Goal: Transaction & Acquisition: Subscribe to service/newsletter

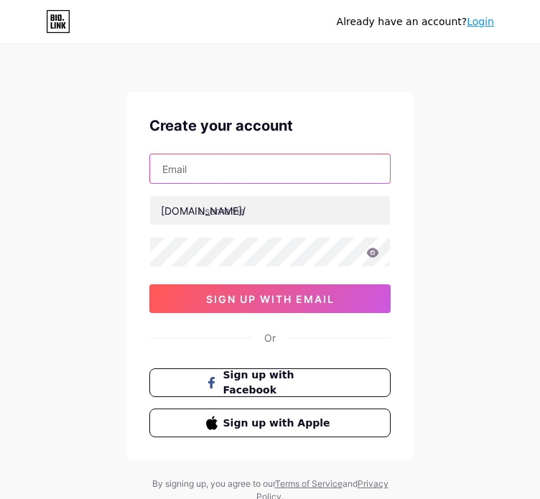
click at [333, 163] on input "text" at bounding box center [270, 169] width 240 height 29
type input "[EMAIL_ADDRESS][DOMAIN_NAME]"
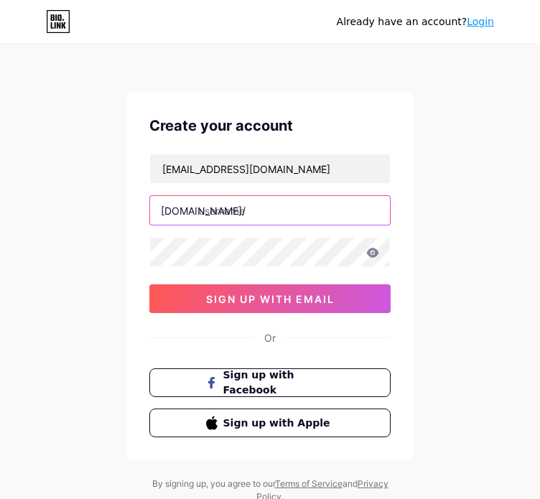
click at [261, 206] on input "text" at bounding box center [270, 210] width 240 height 29
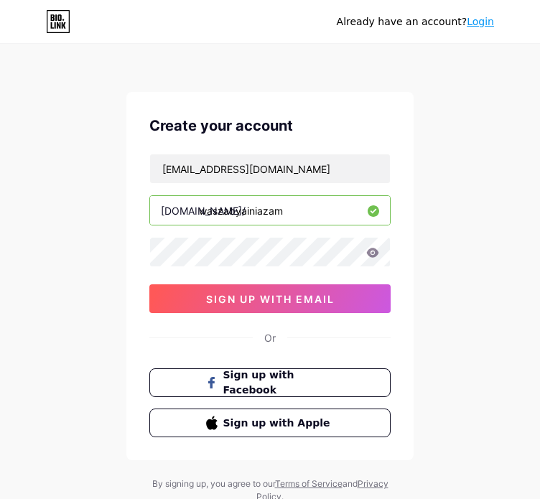
type input "waszabyainiazam"
click at [372, 255] on icon at bounding box center [373, 252] width 12 height 9
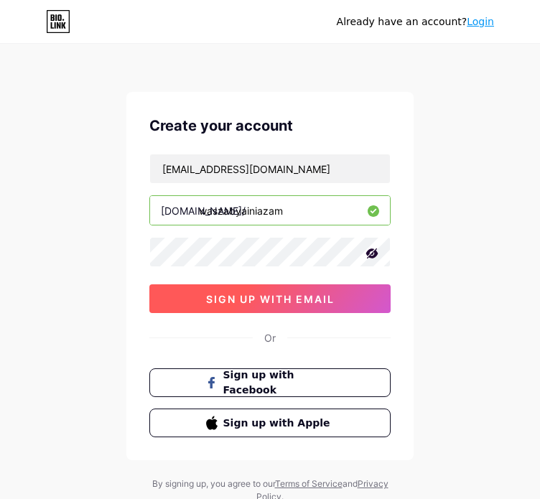
click at [308, 298] on span "sign up with email" at bounding box center [270, 299] width 129 height 12
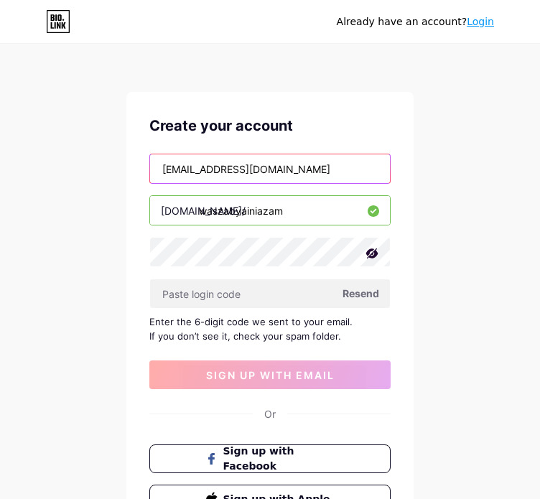
click at [310, 178] on input "waszaedukids@gmail.com" at bounding box center [270, 169] width 240 height 29
drag, startPoint x: 310, startPoint y: 178, endPoint x: 129, endPoint y: 195, distance: 182.6
click at [129, 195] on div "Create your account waszaedukids@gmail.com bio.link/ waszabyainiazam Resend Ent…" at bounding box center [269, 314] width 287 height 445
type input "[EMAIL_ADDRESS][DOMAIN_NAME]"
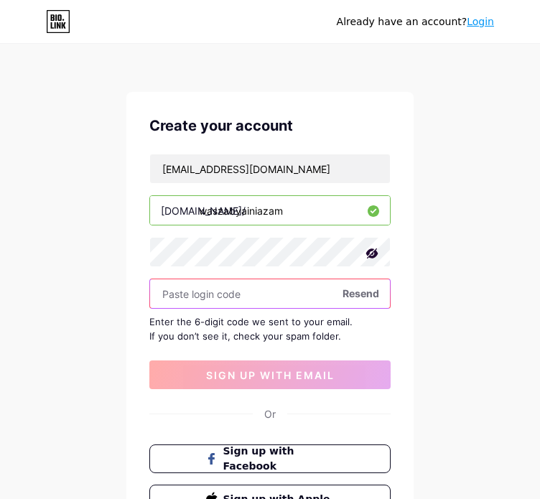
click at [261, 300] on input "text" at bounding box center [270, 294] width 240 height 29
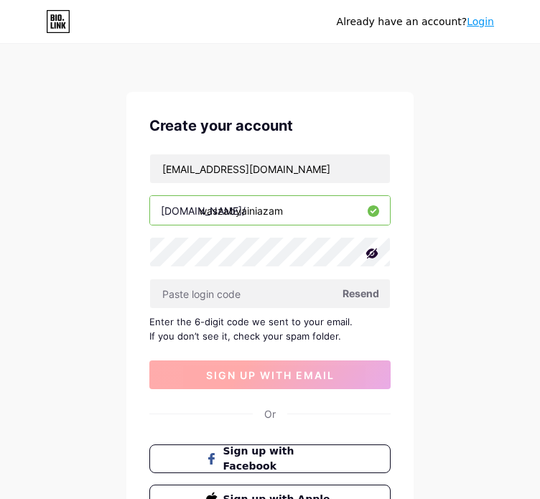
click at [290, 387] on button "sign up with email" at bounding box center [269, 375] width 241 height 29
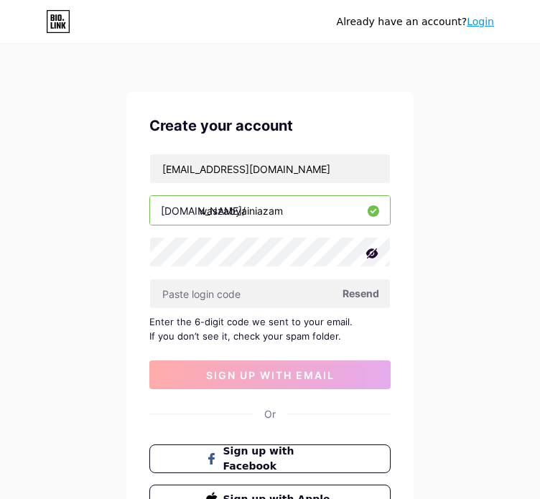
click at [310, 336] on div "Enter the 6-digit code we sent to your email. If you don’t see it, check your s…" at bounding box center [269, 329] width 241 height 29
click at [302, 71] on div "Already have an account? Login Create your account noraininoorazam@gmail.com bi…" at bounding box center [270, 313] width 540 height 626
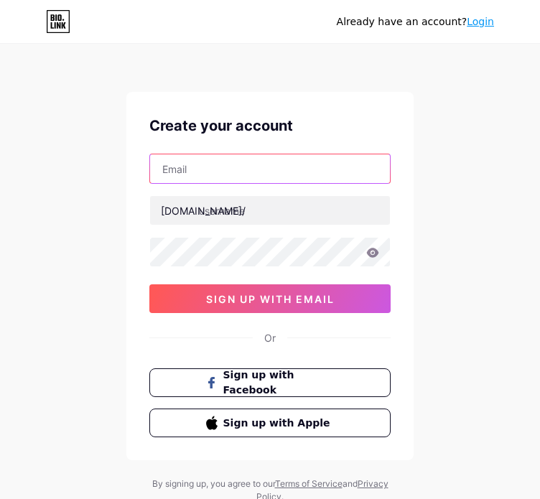
click at [221, 172] on input "text" at bounding box center [270, 169] width 240 height 29
type input "[EMAIL_ADDRESS][DOMAIN_NAME]"
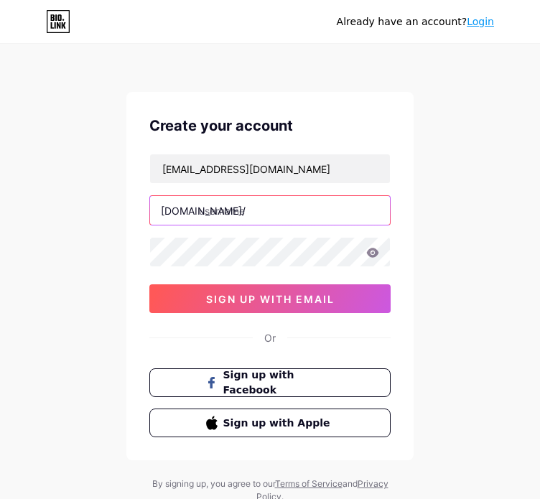
click at [244, 211] on input "text" at bounding box center [270, 210] width 240 height 29
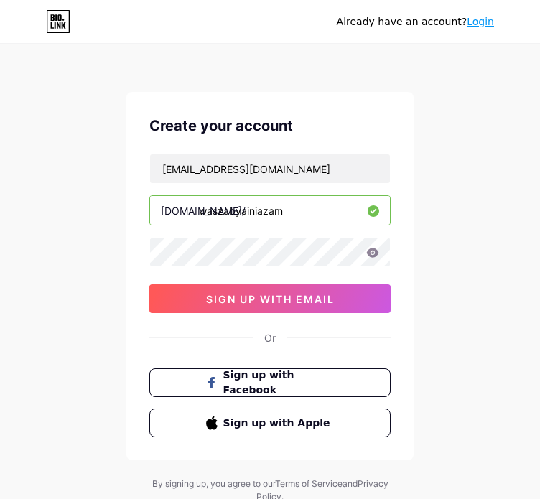
type input "waszabyainiazam"
click at [377, 252] on icon at bounding box center [373, 252] width 12 height 9
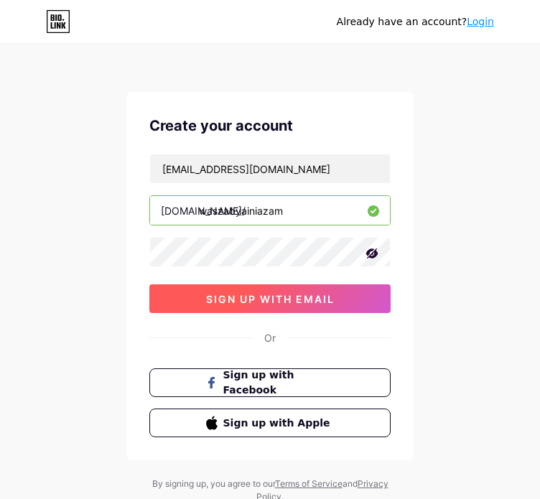
click at [311, 298] on span "sign up with email" at bounding box center [270, 299] width 129 height 12
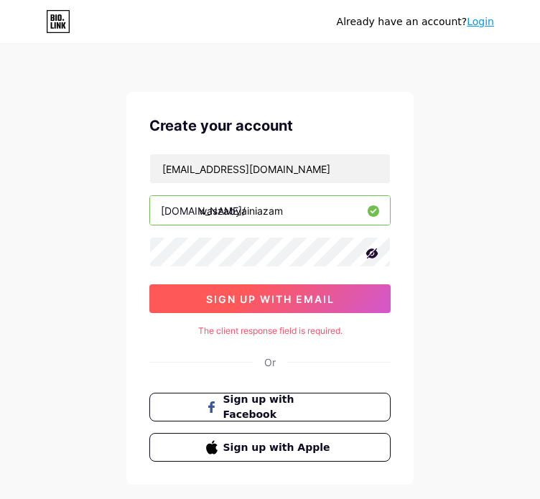
click at [233, 293] on span "sign up with email" at bounding box center [270, 299] width 129 height 12
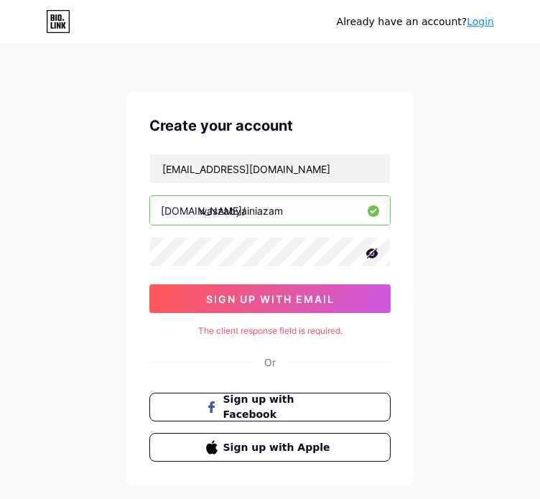
scroll to position [73, 0]
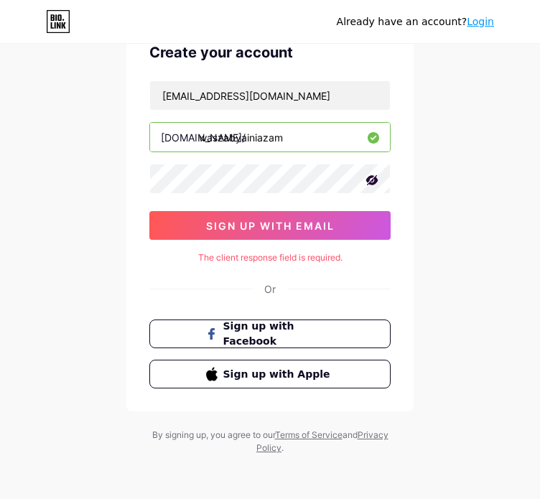
click at [304, 144] on input "waszabyainiazam" at bounding box center [270, 137] width 240 height 29
click at [373, 183] on icon at bounding box center [373, 180] width 12 height 10
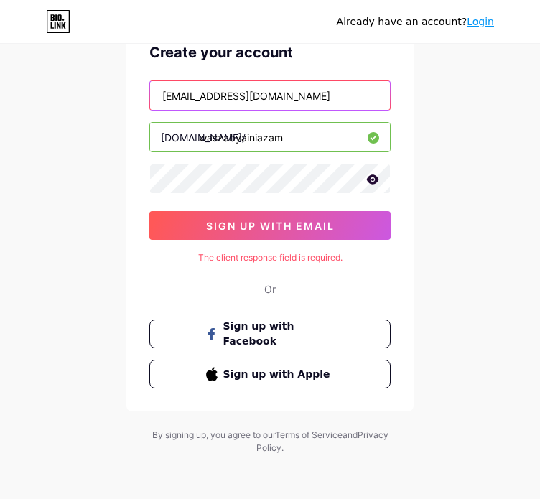
click at [321, 92] on input "[EMAIL_ADDRESS][DOMAIN_NAME]" at bounding box center [270, 95] width 240 height 29
drag, startPoint x: 321, startPoint y: 92, endPoint x: 81, endPoint y: 101, distance: 239.5
click at [81, 101] on div "Already have an account? Login Create your account noraininoorazam@gmail.com bi…" at bounding box center [270, 214] width 540 height 574
type input "[EMAIL_ADDRESS][DOMAIN_NAME]"
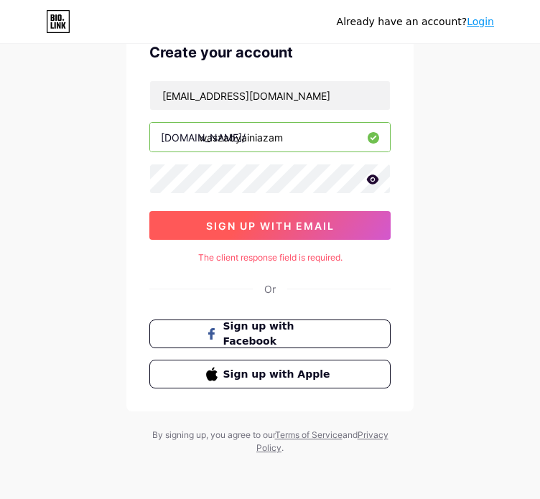
click at [201, 221] on button "sign up with email" at bounding box center [269, 225] width 241 height 29
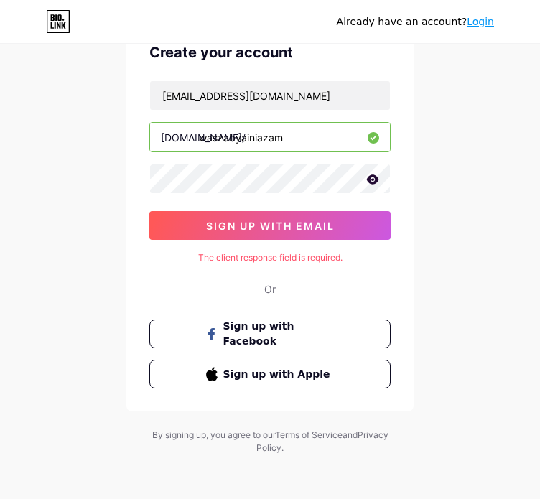
click at [292, 254] on div "The client response field is required." at bounding box center [269, 258] width 241 height 13
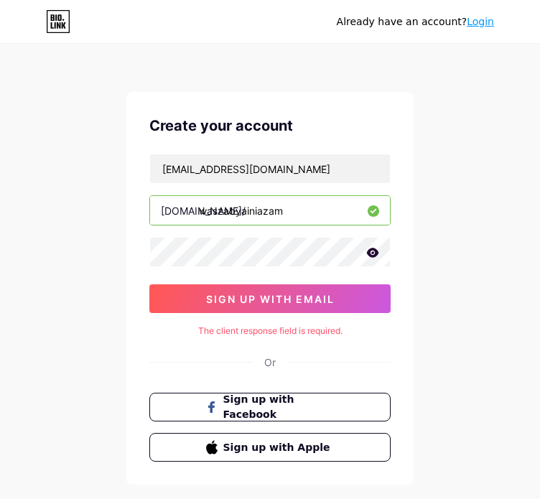
click at [299, 224] on div "waszabyainiazam" at bounding box center [269, 210] width 241 height 30
click at [300, 215] on input "waszabyainiazam" at bounding box center [270, 210] width 240 height 29
click at [377, 249] on icon at bounding box center [373, 252] width 12 height 9
click at [377, 249] on icon at bounding box center [372, 253] width 14 height 14
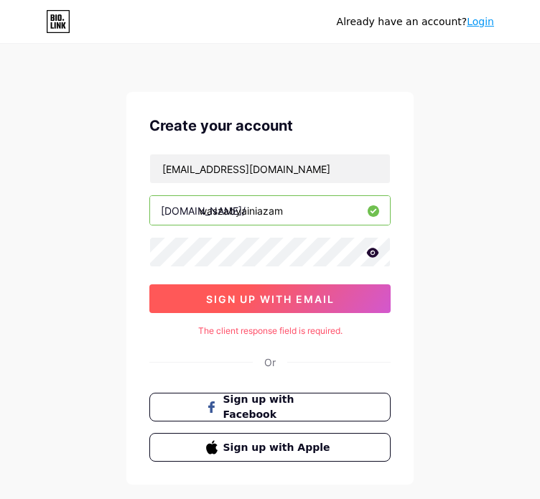
click at [328, 290] on button "sign up with email" at bounding box center [269, 299] width 241 height 29
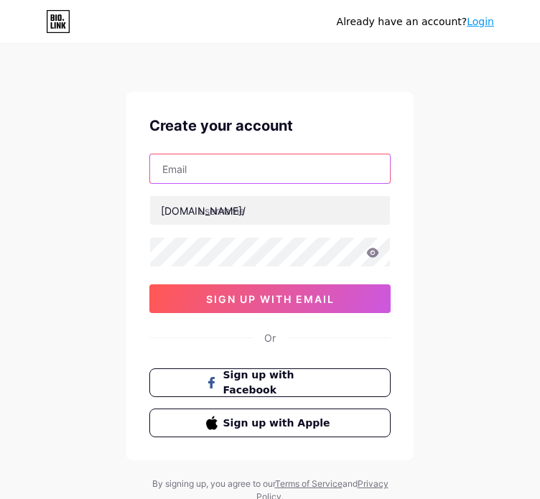
click at [300, 160] on input "text" at bounding box center [270, 169] width 240 height 29
type input "[EMAIL_ADDRESS][DOMAIN_NAME]"
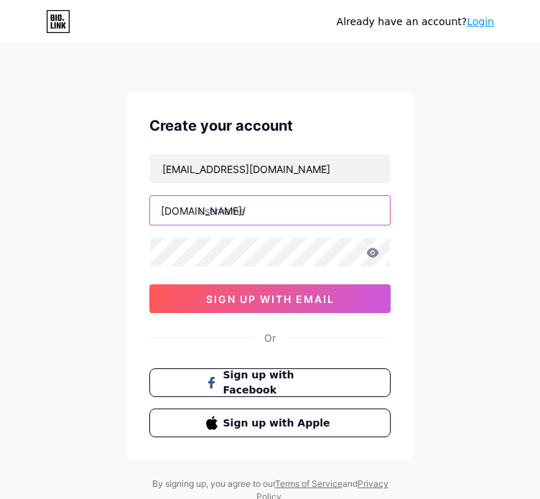
click at [325, 218] on input "text" at bounding box center [270, 210] width 240 height 29
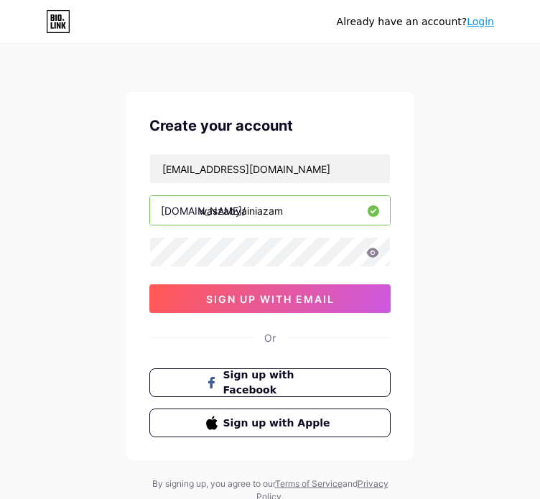
type input "waszabyainiazam"
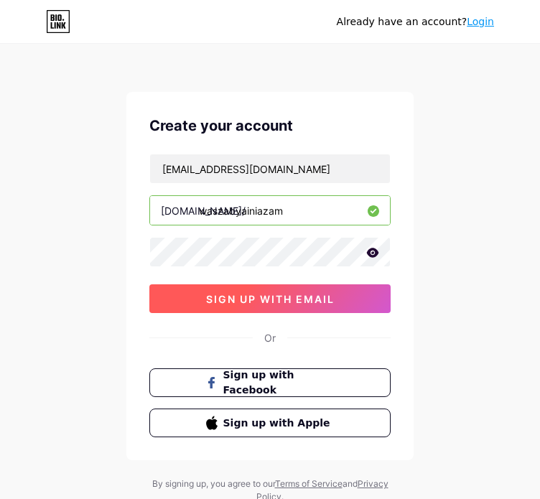
click at [285, 298] on span "sign up with email" at bounding box center [270, 299] width 129 height 12
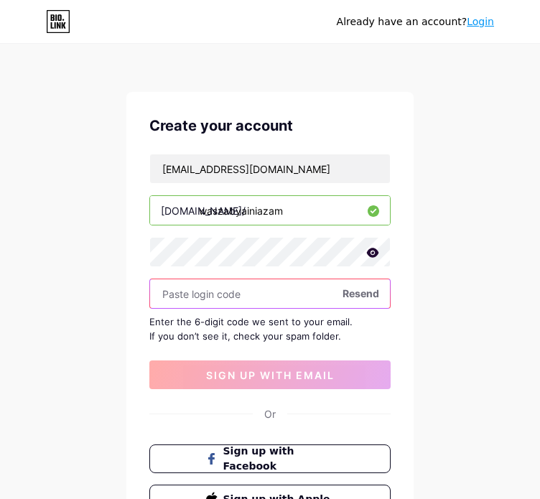
click at [210, 298] on input "text" at bounding box center [270, 294] width 240 height 29
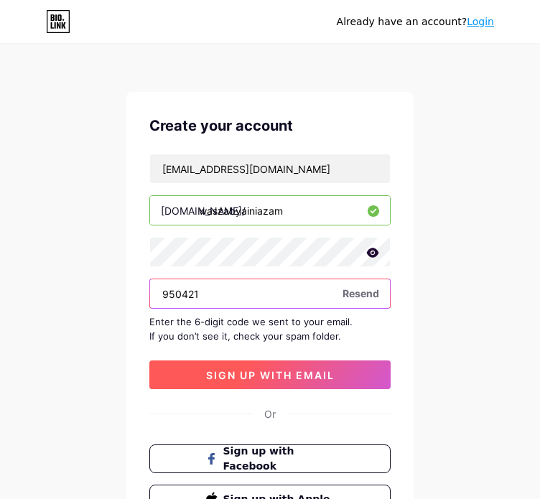
type input "950421"
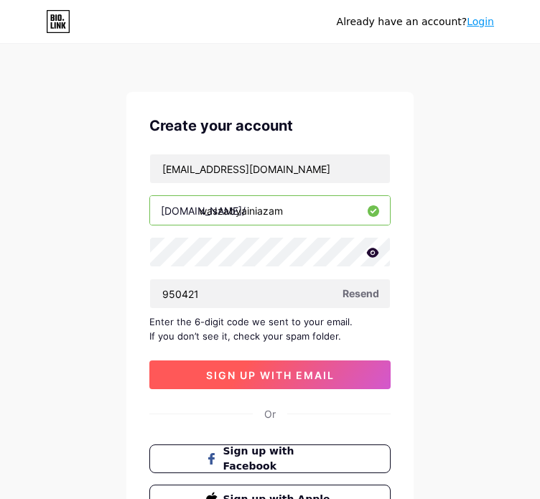
click at [264, 374] on span "sign up with email" at bounding box center [270, 375] width 129 height 12
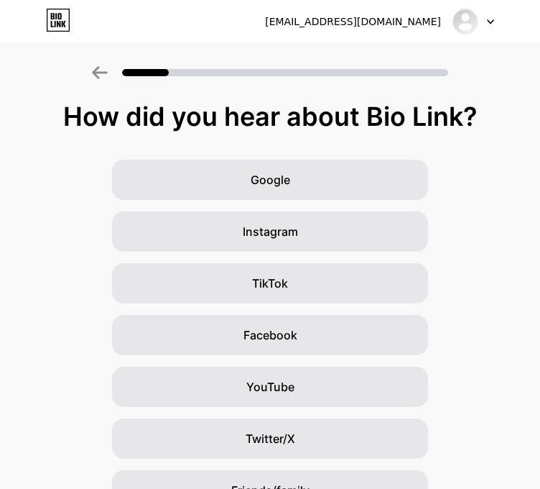
scroll to position [131, 0]
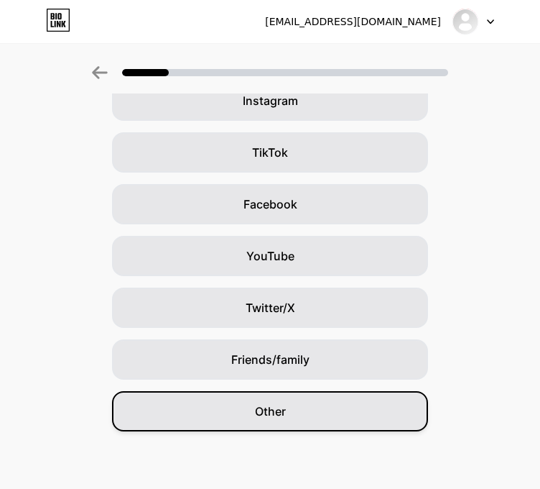
click at [285, 422] on div "Other" at bounding box center [270, 411] width 316 height 40
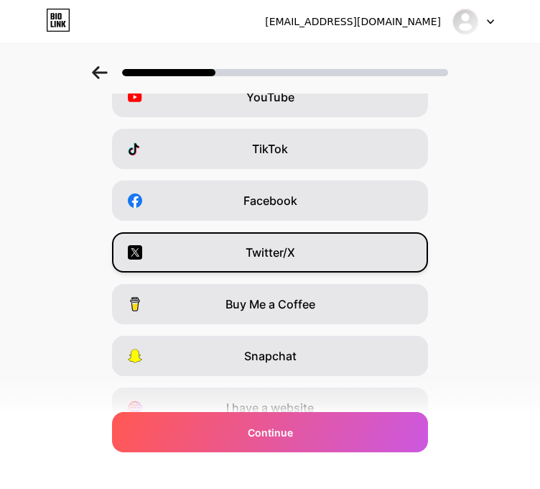
scroll to position [0, 0]
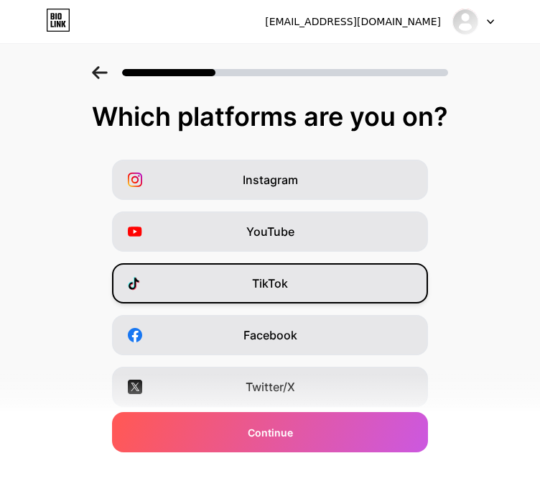
click at [287, 277] on span "TikTok" at bounding box center [270, 283] width 36 height 17
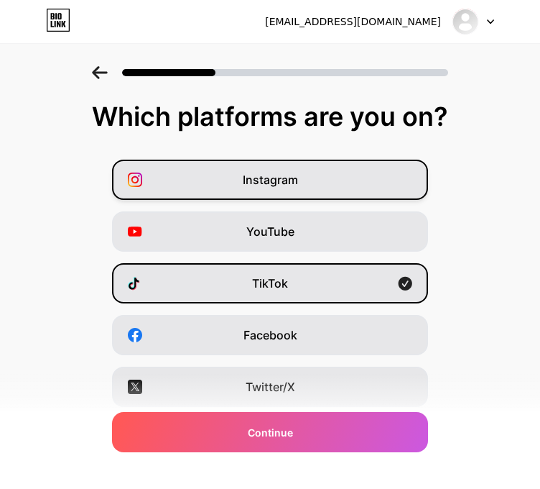
click at [339, 181] on div "Instagram" at bounding box center [270, 180] width 316 height 40
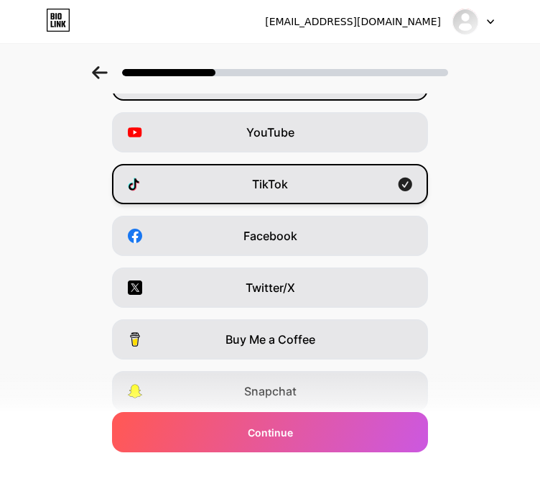
click at [331, 291] on div "Twitter/X" at bounding box center [270, 287] width 316 height 40
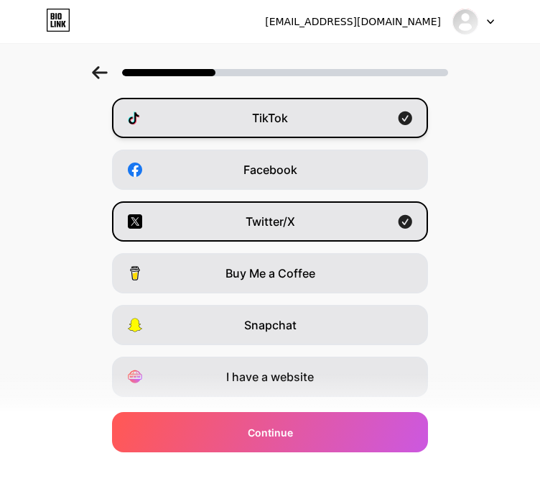
scroll to position [203, 0]
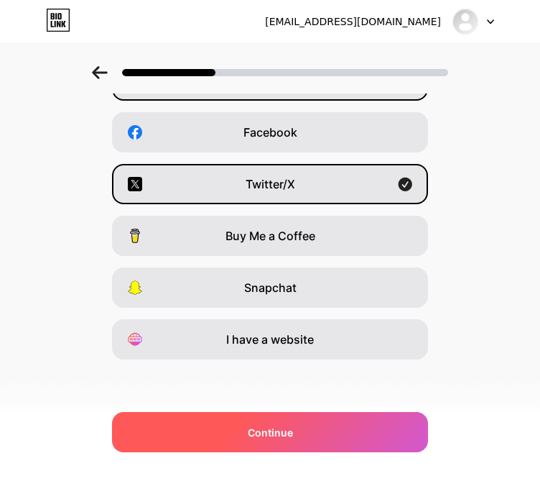
click at [385, 439] on div "Continue" at bounding box center [270, 432] width 316 height 40
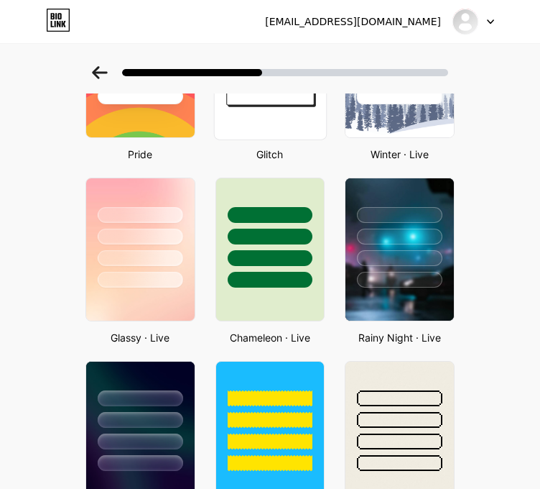
scroll to position [354, 0]
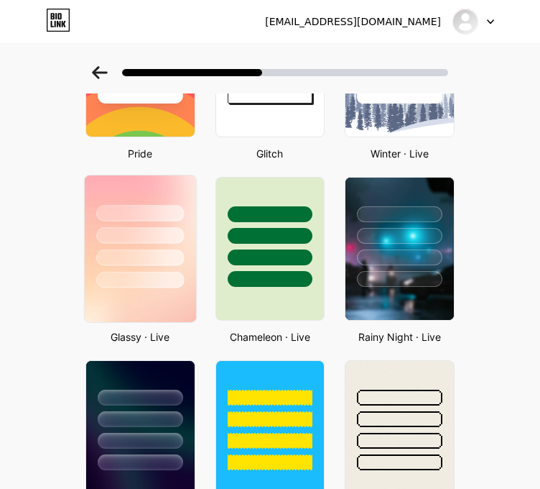
click at [184, 275] on div at bounding box center [140, 280] width 88 height 17
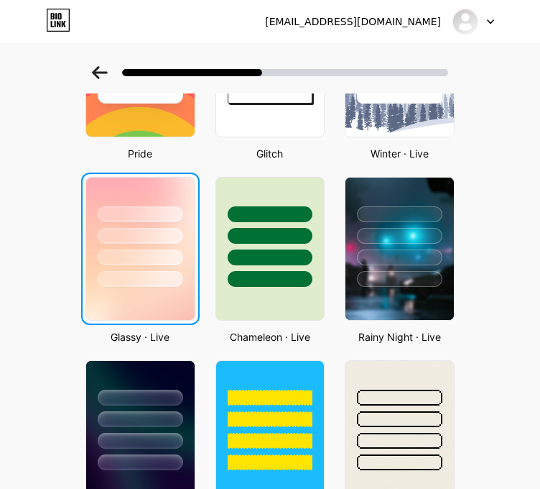
scroll to position [0, 0]
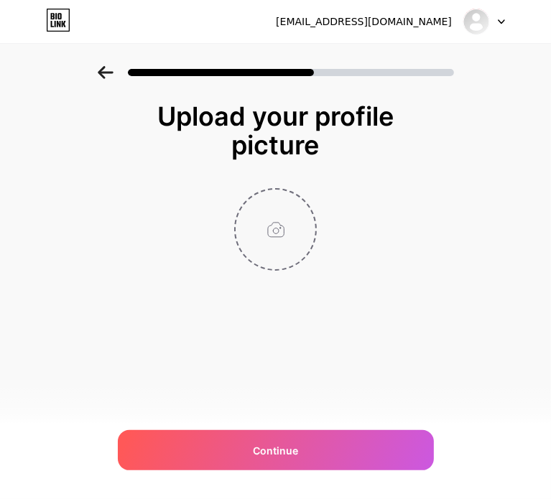
click at [295, 209] on input "file" at bounding box center [276, 230] width 80 height 80
type input "C:\fakepath\Gambar 2.jpg"
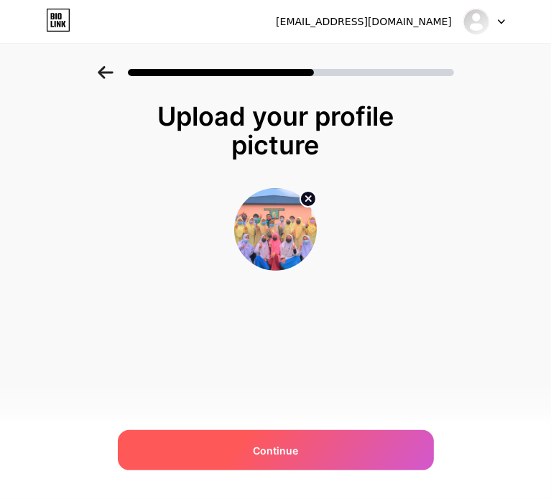
click at [307, 451] on div "Continue" at bounding box center [276, 450] width 316 height 40
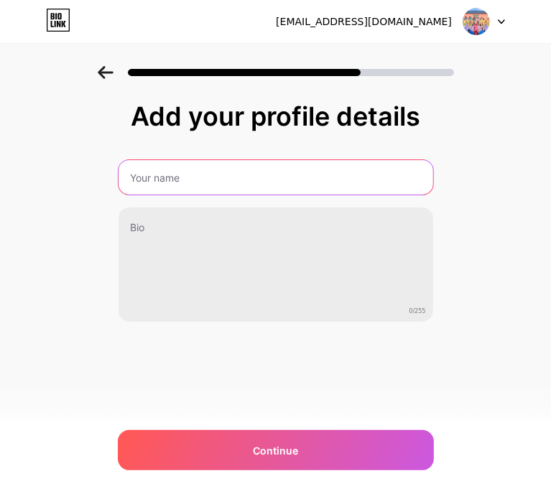
click at [191, 179] on input "text" at bounding box center [276, 177] width 315 height 34
type input "AiniAzam"
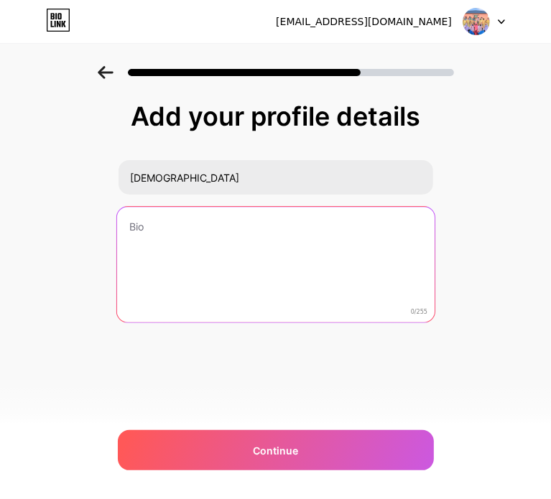
click at [134, 226] on textarea at bounding box center [275, 265] width 318 height 117
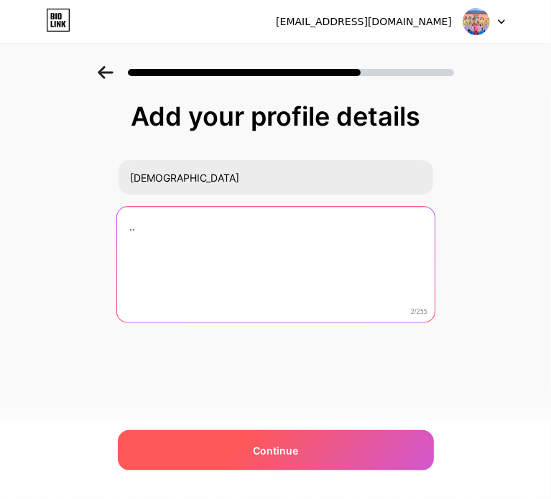
type textarea ".."
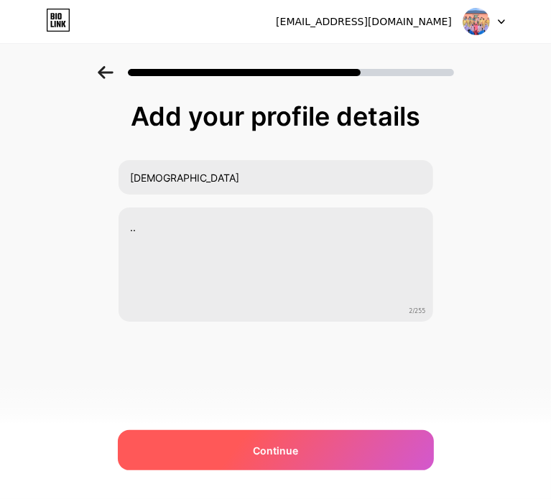
click at [323, 436] on div "Continue" at bounding box center [276, 450] width 316 height 40
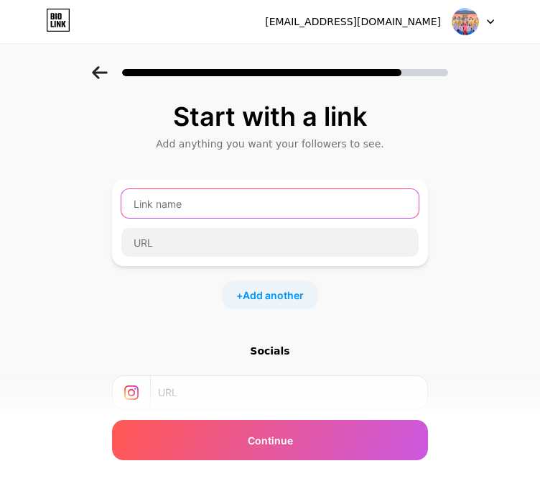
click at [229, 200] on input "text" at bounding box center [270, 203] width 298 height 29
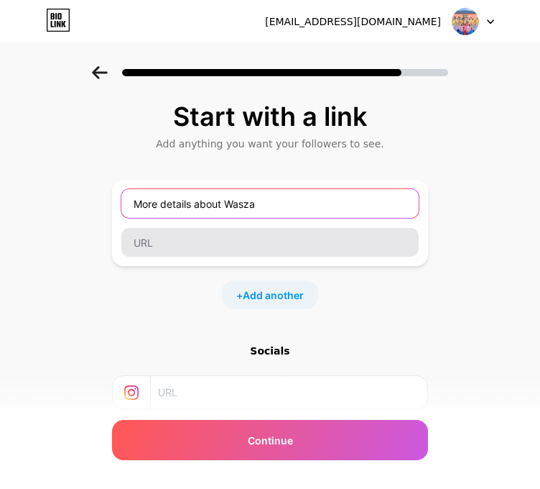
type input "More details about Wasza"
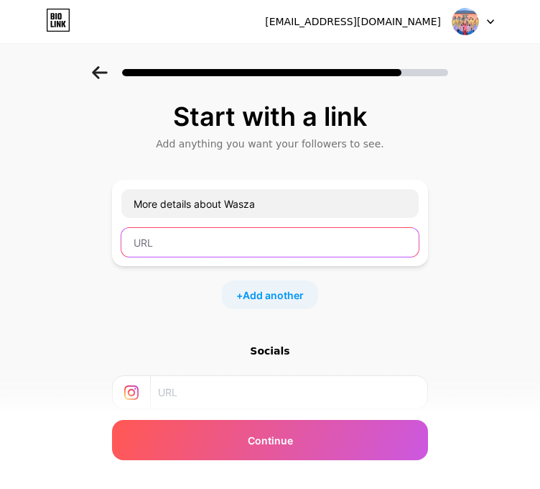
click at [146, 236] on input "text" at bounding box center [270, 242] width 298 height 29
click at [175, 236] on input "text" at bounding box center [270, 242] width 298 height 29
paste input "https://wa.link/7u3yn6"
click at [224, 242] on input "https://wa.link/7u3yn6" at bounding box center [270, 242] width 298 height 29
type input "https://wa.link/7u3yn6"
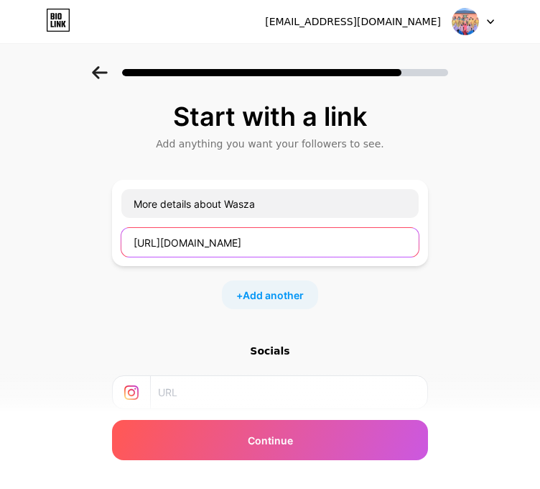
drag, startPoint x: 261, startPoint y: 240, endPoint x: -1, endPoint y: 297, distance: 267.7
click at [0, 297] on html "noraininoorazam@gmail.com Logout Link Copied Start with a link Add anything you…" at bounding box center [270, 314] width 540 height 629
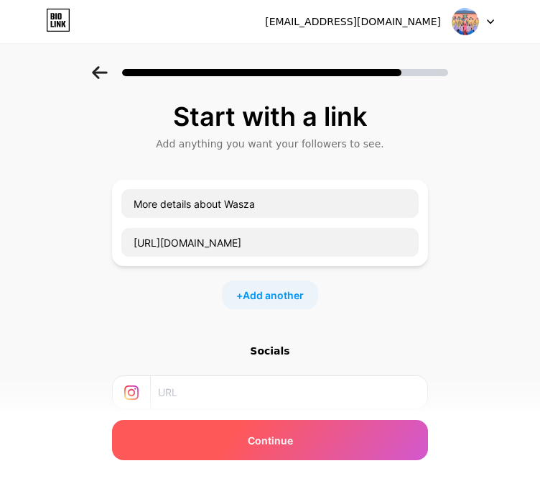
click at [280, 425] on div "Continue" at bounding box center [270, 440] width 316 height 40
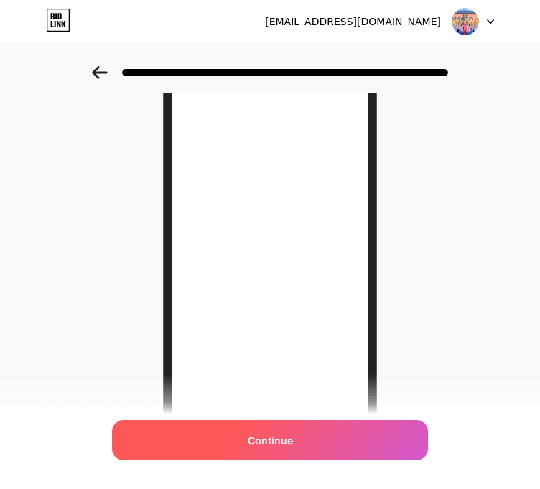
scroll to position [75, 0]
click at [246, 451] on div "Continue" at bounding box center [270, 440] width 316 height 40
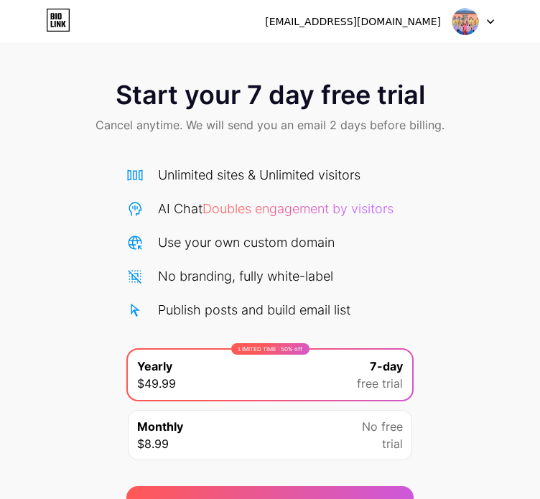
click at [487, 19] on icon at bounding box center [490, 21] width 7 height 5
click at [211, 68] on div "Start your 7 day free trial Cancel anytime. We will send you an email 2 days be…" at bounding box center [270, 108] width 540 height 85
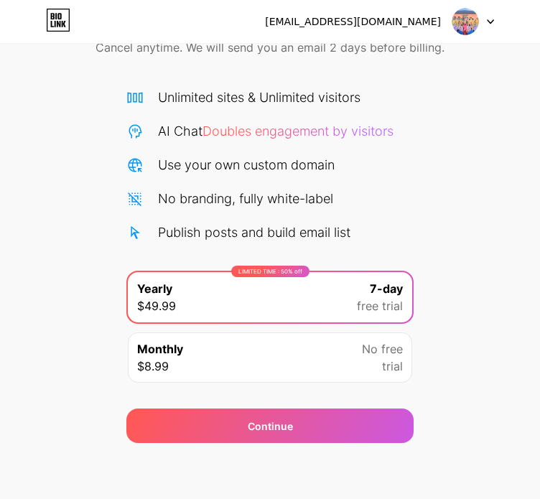
click at [300, 316] on div "LIMITED TIME : 50% off Yearly $49.99 7-day free trial" at bounding box center [270, 297] width 285 height 50
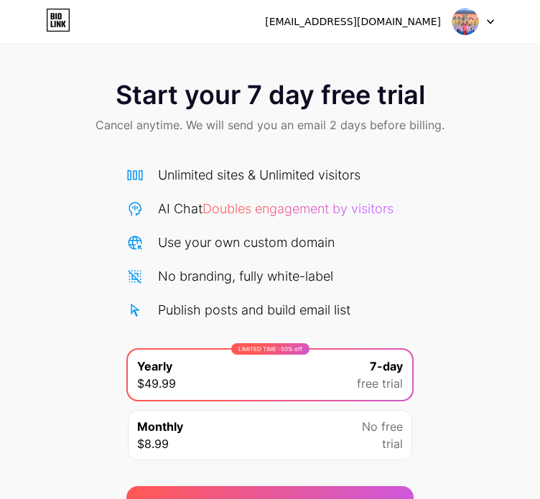
click at [51, 22] on icon at bounding box center [52, 24] width 3 height 6
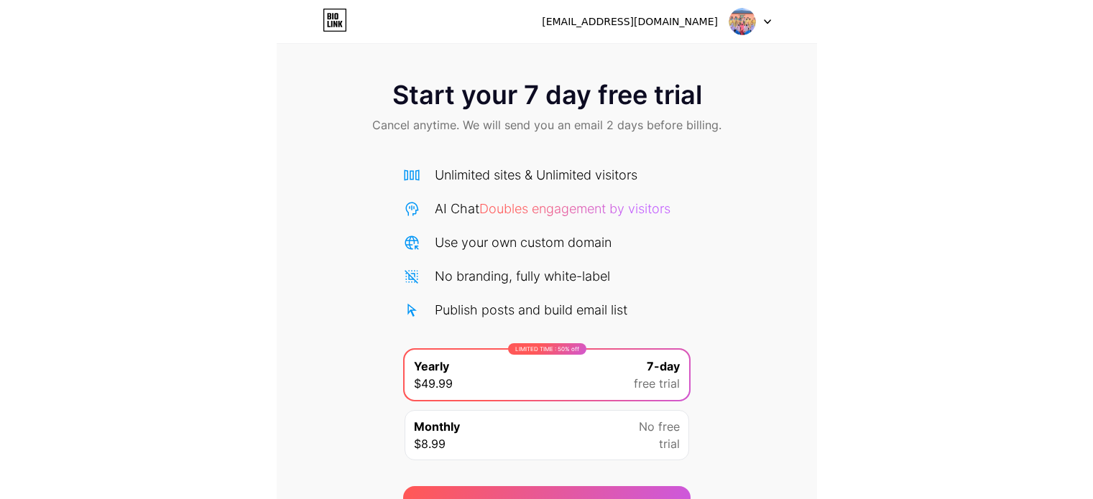
scroll to position [78, 0]
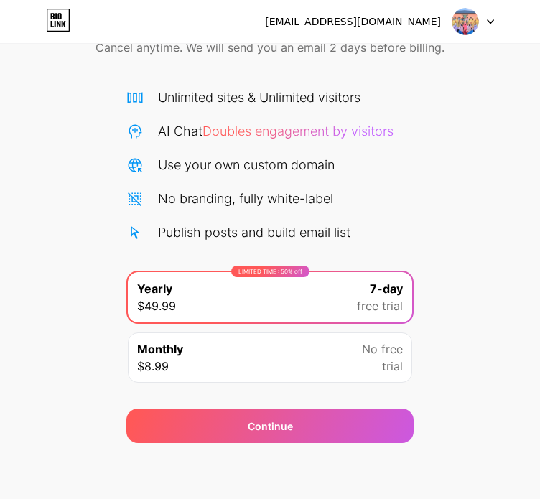
click at [489, 22] on icon at bounding box center [491, 22] width 6 height 4
click at [460, 18] on img at bounding box center [465, 21] width 27 height 27
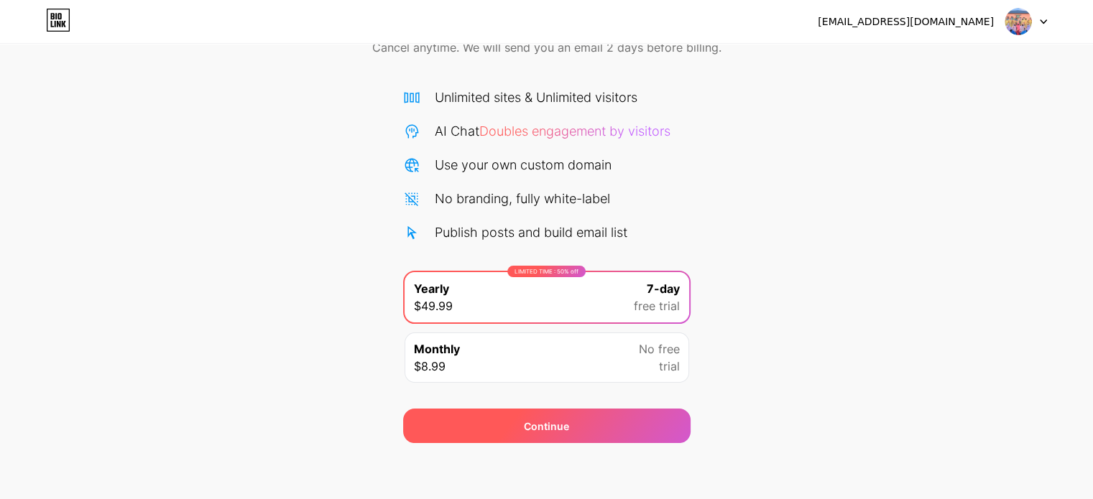
click at [526, 434] on div "Continue" at bounding box center [546, 426] width 287 height 34
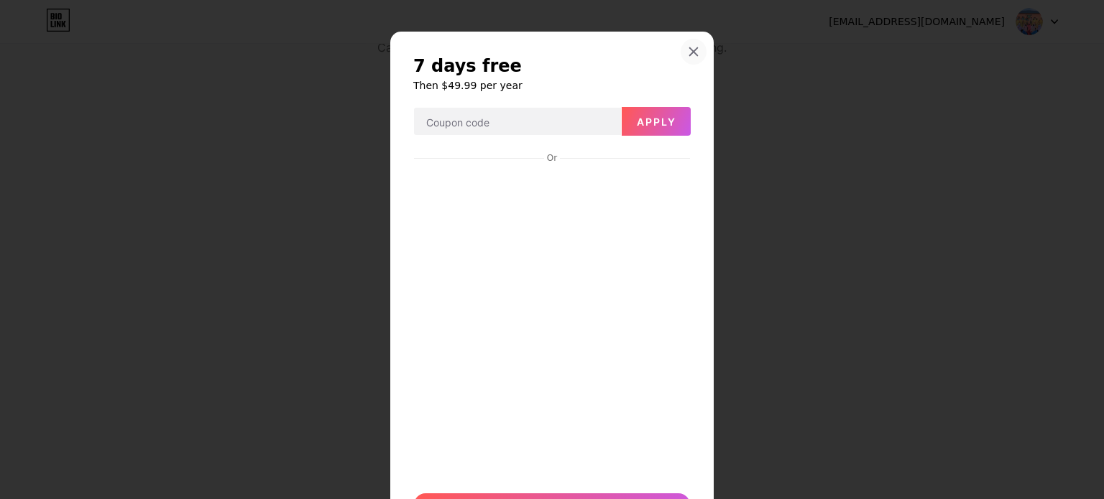
click at [540, 51] on icon at bounding box center [693, 51] width 11 height 11
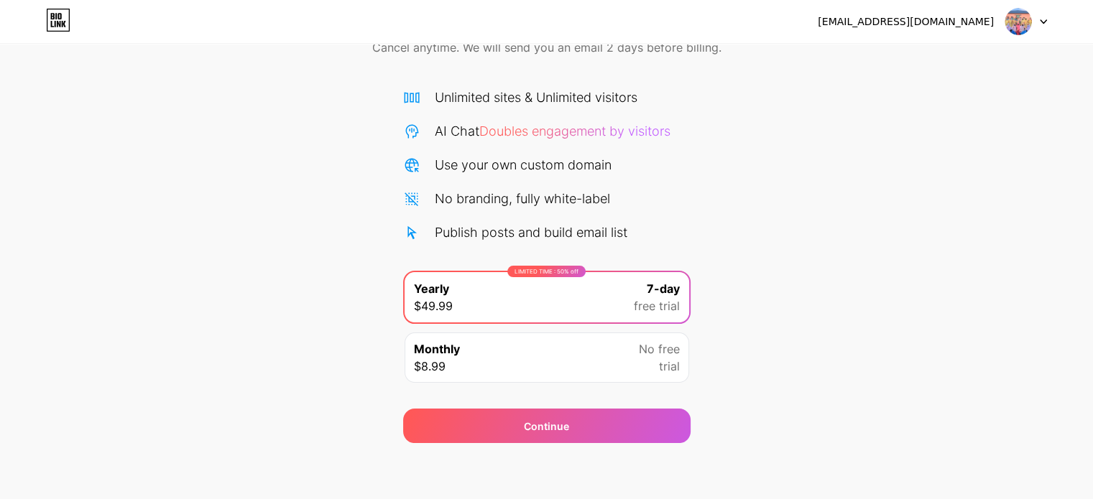
click at [42, 19] on div "noraininoorazam@gmail.com Logout" at bounding box center [546, 22] width 1093 height 26
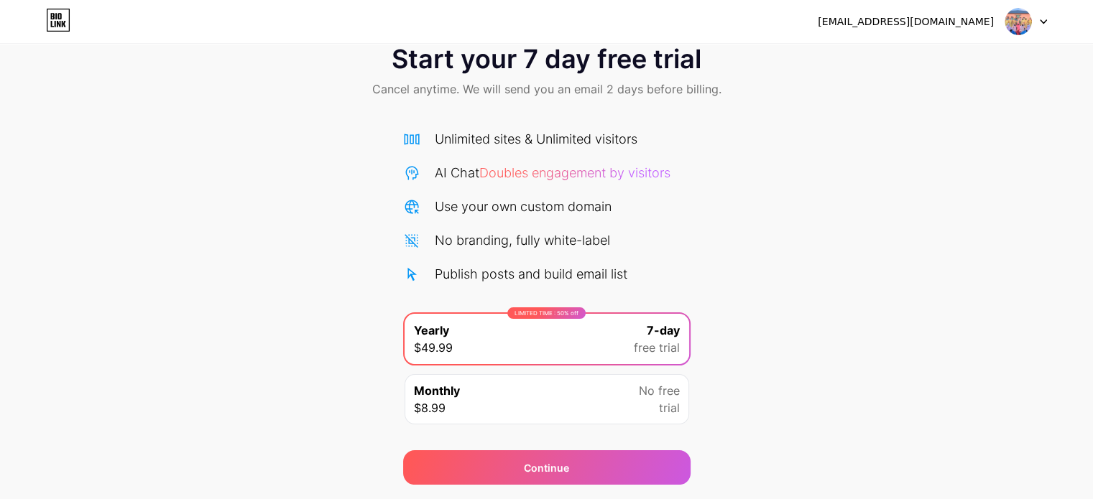
scroll to position [78, 0]
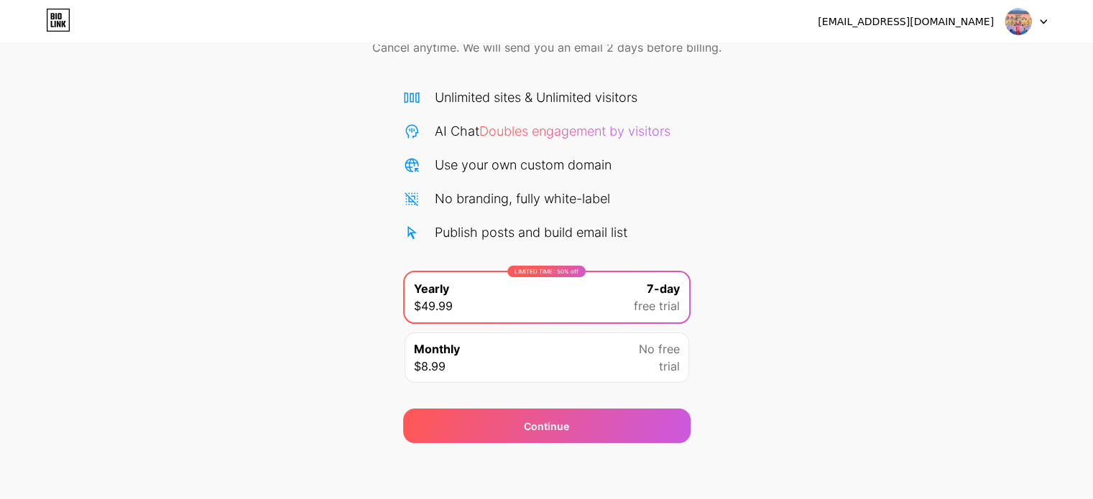
click at [530, 296] on div "LIMITED TIME : 50% off Yearly $49.99 7-day free trial" at bounding box center [547, 297] width 285 height 50
click at [525, 346] on div "Monthly $8.99 No free trial" at bounding box center [547, 358] width 285 height 50
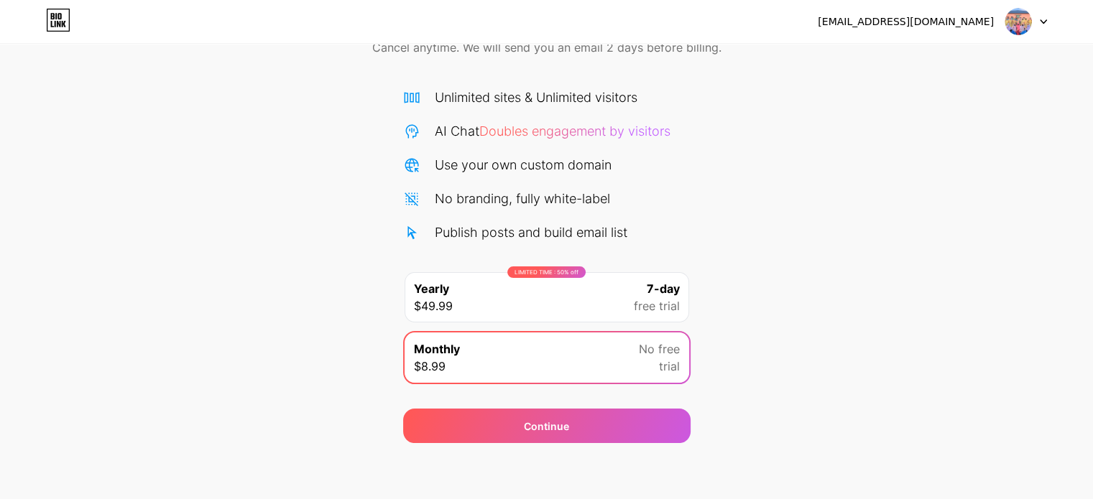
click at [571, 304] on div "LIMITED TIME : 50% off Yearly $49.99 7-day free trial" at bounding box center [547, 297] width 285 height 50
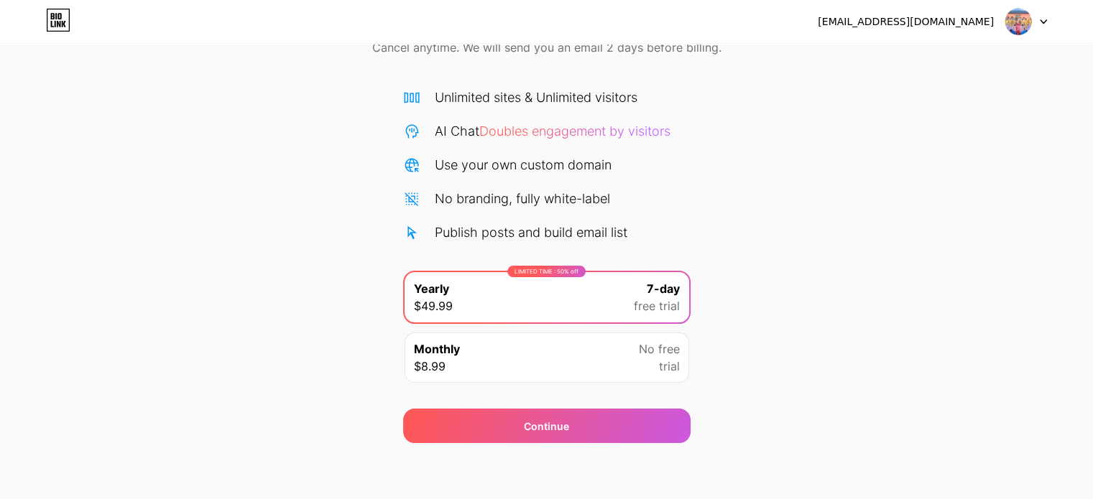
click at [573, 151] on div "Unlimited sites & Unlimited visitors AI Chat Doubles engagement by visitors Use…" at bounding box center [546, 165] width 287 height 155
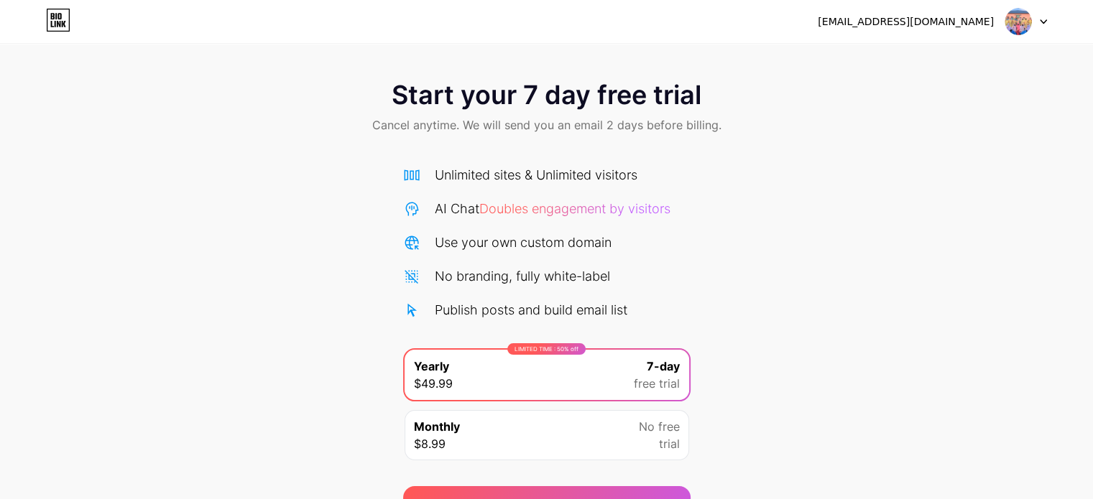
scroll to position [0, 0]
click at [547, 104] on span "Start your 7 day free trial" at bounding box center [547, 94] width 310 height 29
click at [880, 22] on div "[EMAIL_ADDRESS][DOMAIN_NAME]" at bounding box center [906, 21] width 176 height 15
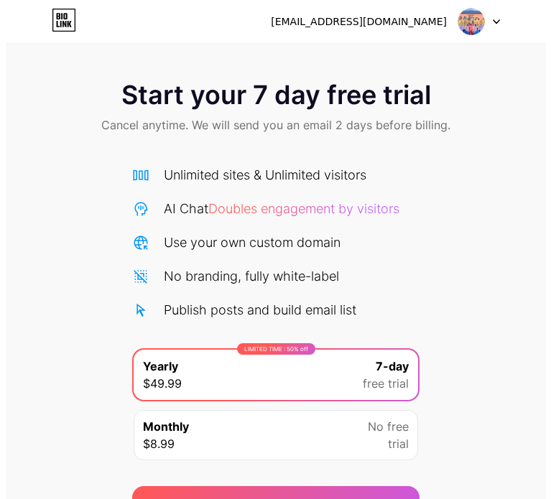
scroll to position [78, 0]
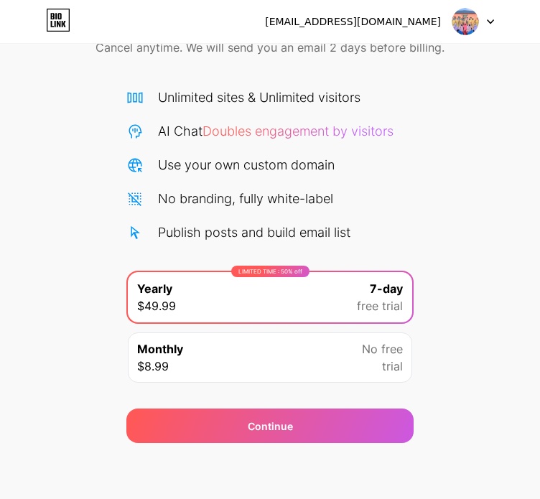
click at [323, 281] on div "LIMITED TIME : 50% off Yearly $49.99 7-day free trial" at bounding box center [270, 297] width 285 height 50
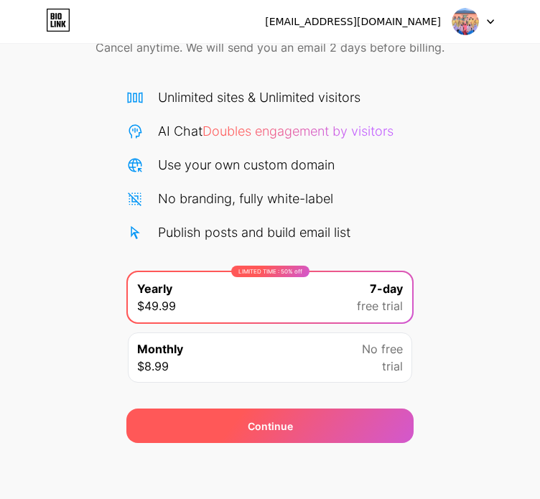
click at [305, 416] on div "Continue" at bounding box center [269, 426] width 287 height 34
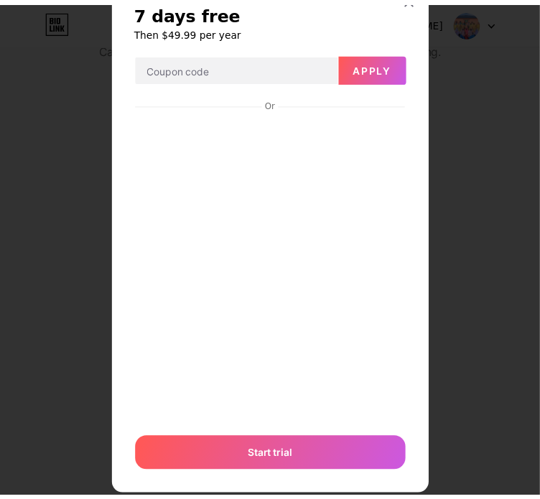
scroll to position [0, 0]
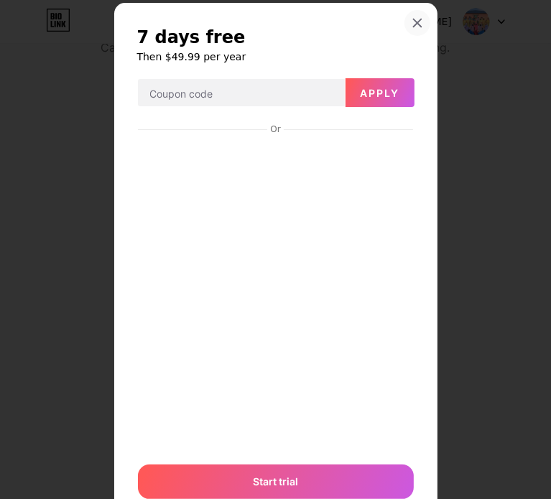
click at [405, 28] on div at bounding box center [418, 23] width 26 height 26
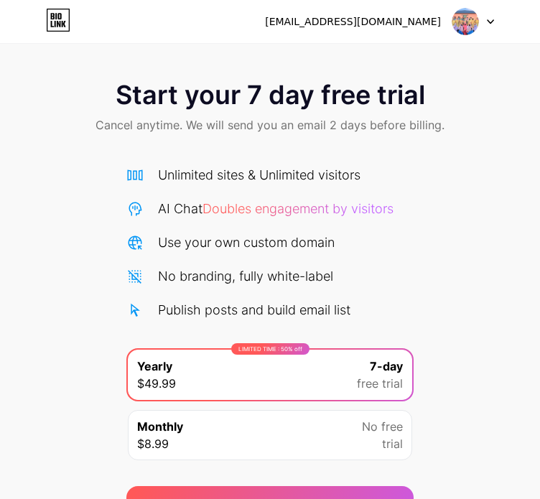
click at [52, 24] on icon at bounding box center [52, 24] width 3 height 6
click at [500, 26] on div "[EMAIL_ADDRESS][DOMAIN_NAME] Logout" at bounding box center [270, 22] width 540 height 26
click at [489, 22] on icon at bounding box center [490, 21] width 7 height 5
click at [455, 41] on li "Logout" at bounding box center [404, 59] width 178 height 39
click at [369, 57] on li "Logout" at bounding box center [404, 59] width 178 height 39
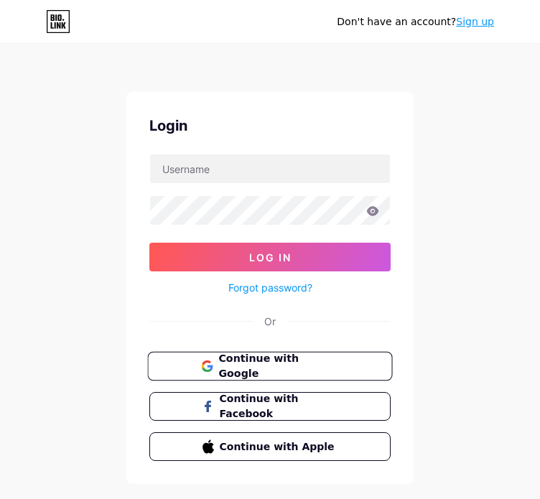
click at [312, 354] on button "Continue with Google" at bounding box center [269, 366] width 245 height 29
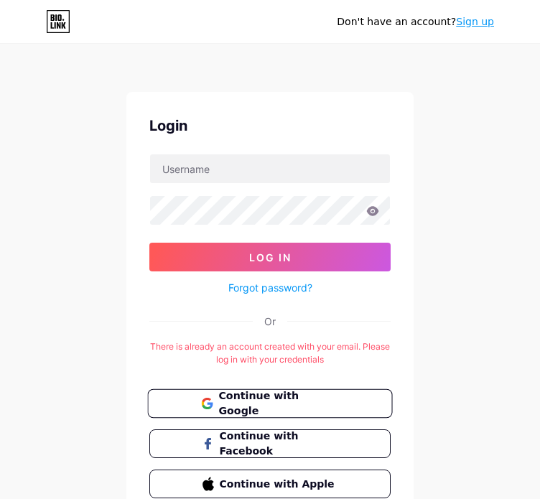
click at [279, 399] on span "Continue with Google" at bounding box center [278, 404] width 120 height 31
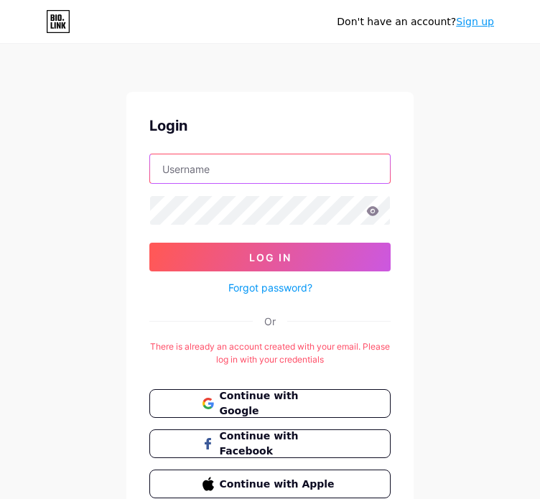
click at [271, 160] on input "text" at bounding box center [270, 169] width 240 height 29
type input "[EMAIL_ADDRESS][DOMAIN_NAME]"
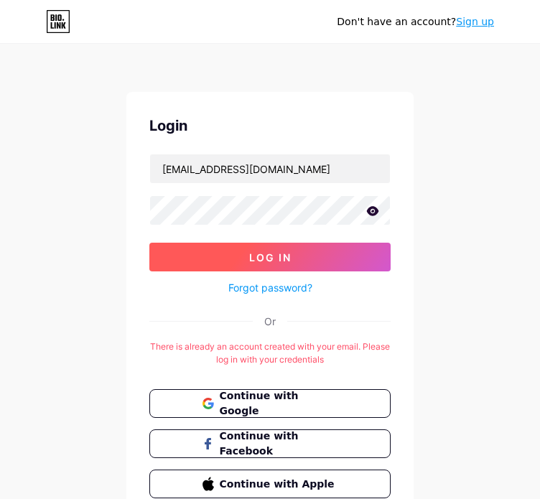
click at [291, 262] on button "Log In" at bounding box center [269, 257] width 241 height 29
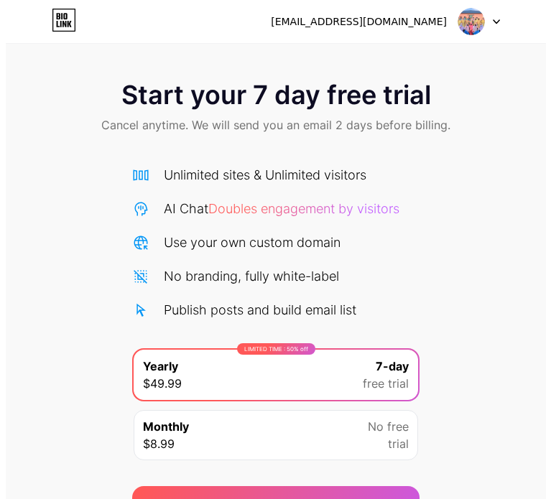
scroll to position [78, 0]
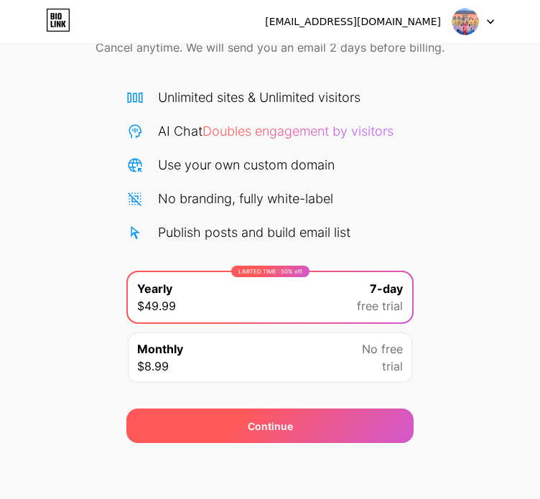
click at [298, 436] on div "Continue" at bounding box center [269, 426] width 287 height 34
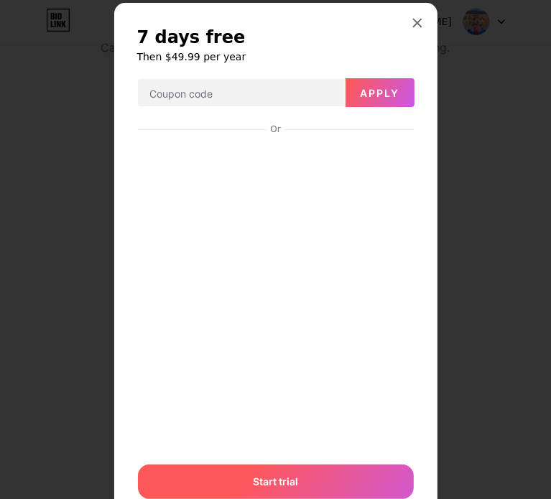
click at [300, 476] on div "Start trial" at bounding box center [276, 482] width 276 height 34
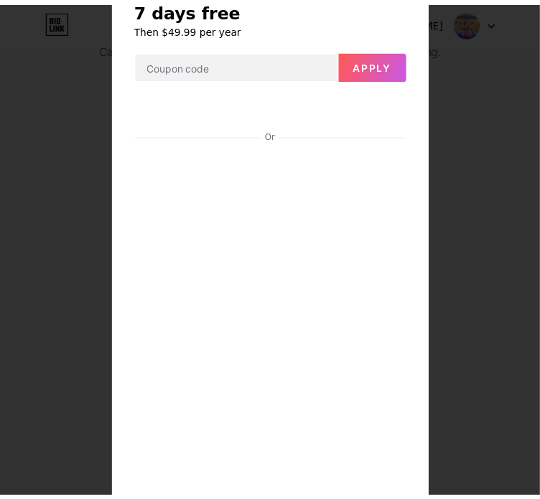
scroll to position [0, 0]
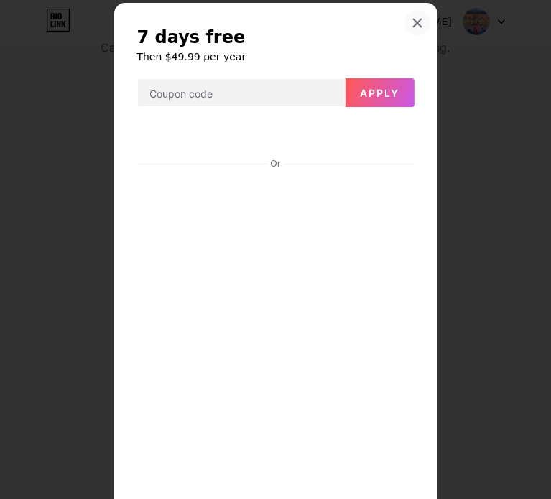
click at [413, 19] on icon at bounding box center [417, 22] width 11 height 11
